Goal: Find specific page/section: Locate a particular part of the current website

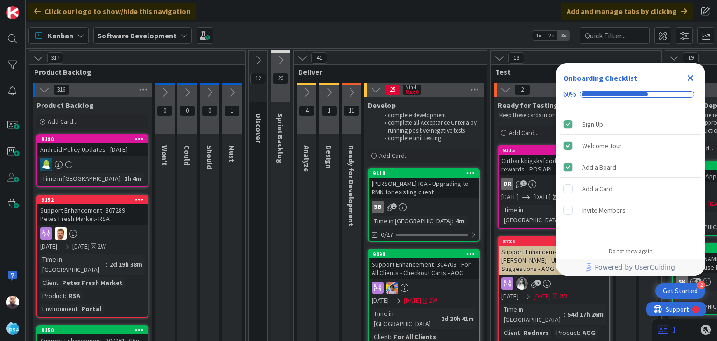
click at [691, 78] on icon "Close Checklist" at bounding box center [691, 78] width 6 height 6
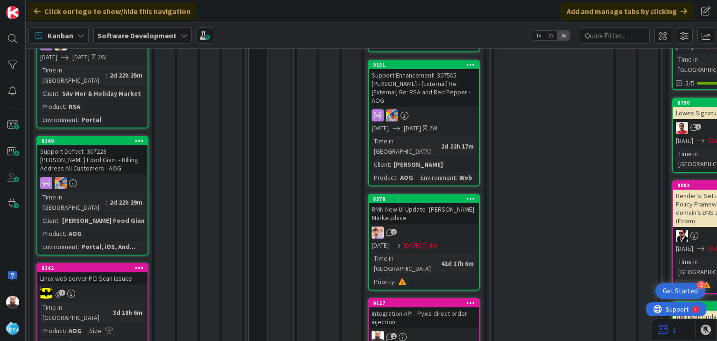
scroll to position [319, 0]
click at [431, 307] on div "Integration API - Pyxis direct order injection" at bounding box center [424, 317] width 110 height 21
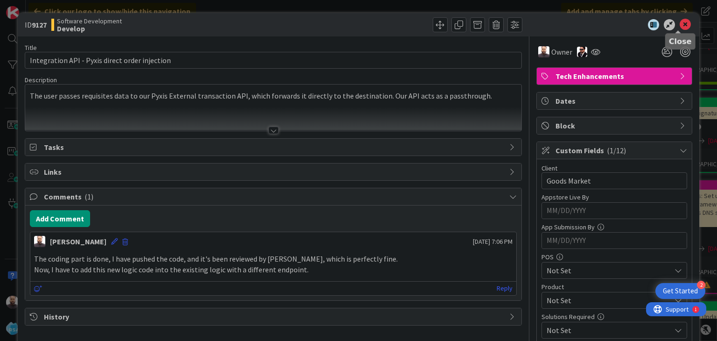
click at [680, 28] on icon at bounding box center [685, 24] width 11 height 11
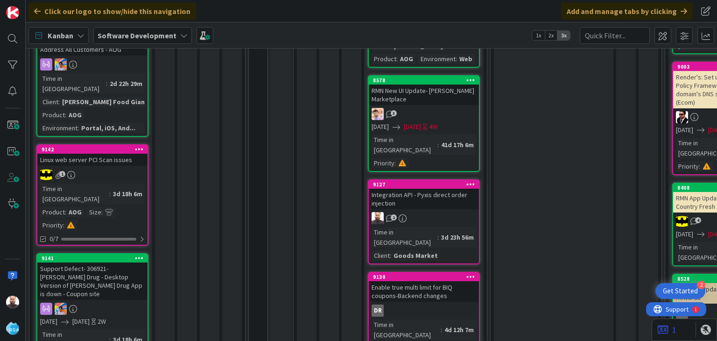
scroll to position [437, 0]
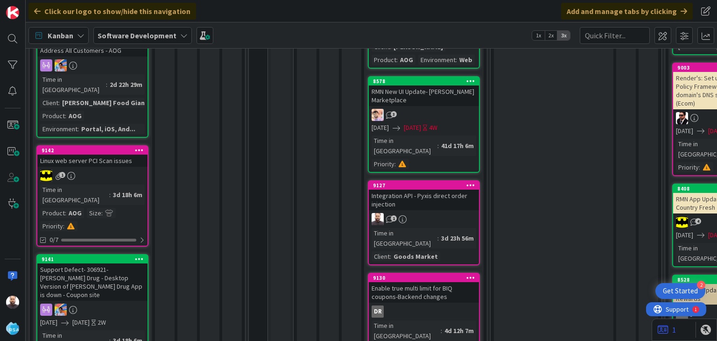
click at [435, 190] on div "Integration API - Pyxis direct order injection" at bounding box center [424, 200] width 110 height 21
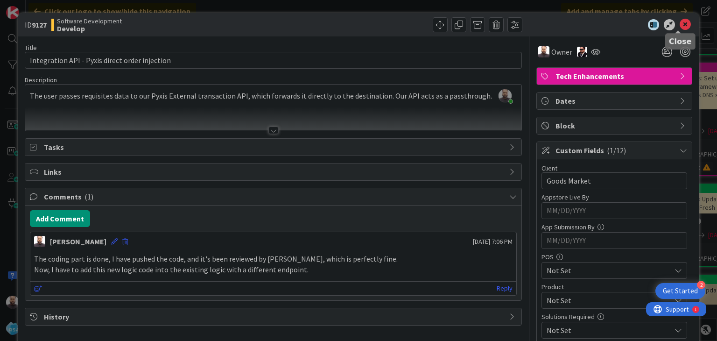
click at [680, 24] on icon at bounding box center [685, 24] width 11 height 11
